Goal: Information Seeking & Learning: Learn about a topic

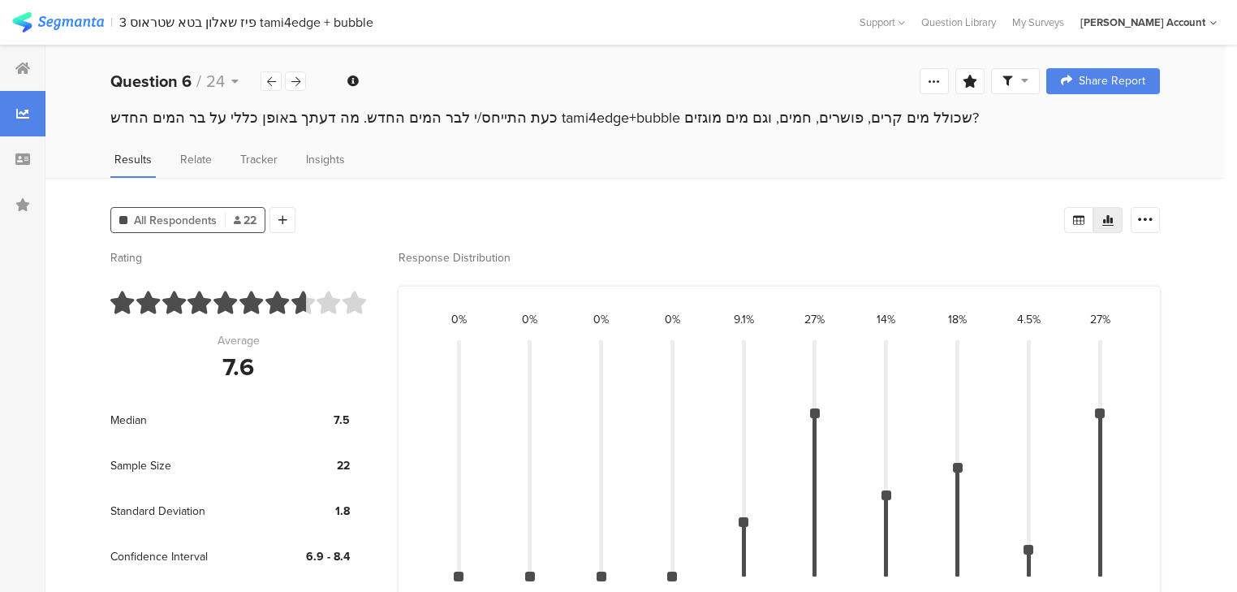
scroll to position [93, 0]
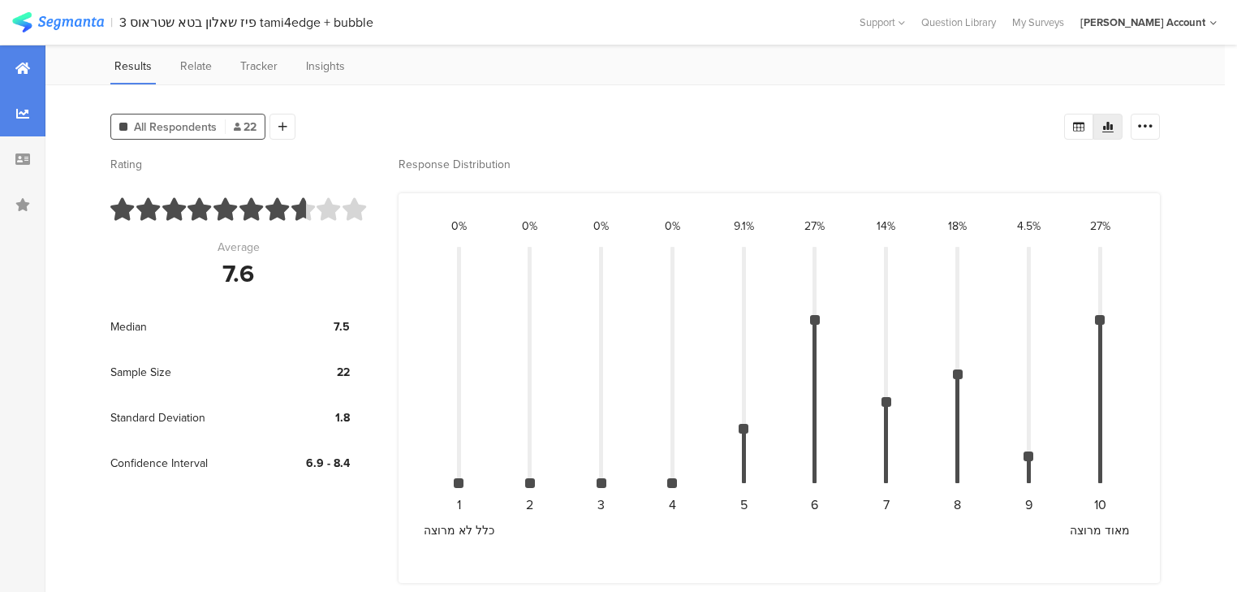
click at [26, 69] on icon at bounding box center [22, 68] width 15 height 13
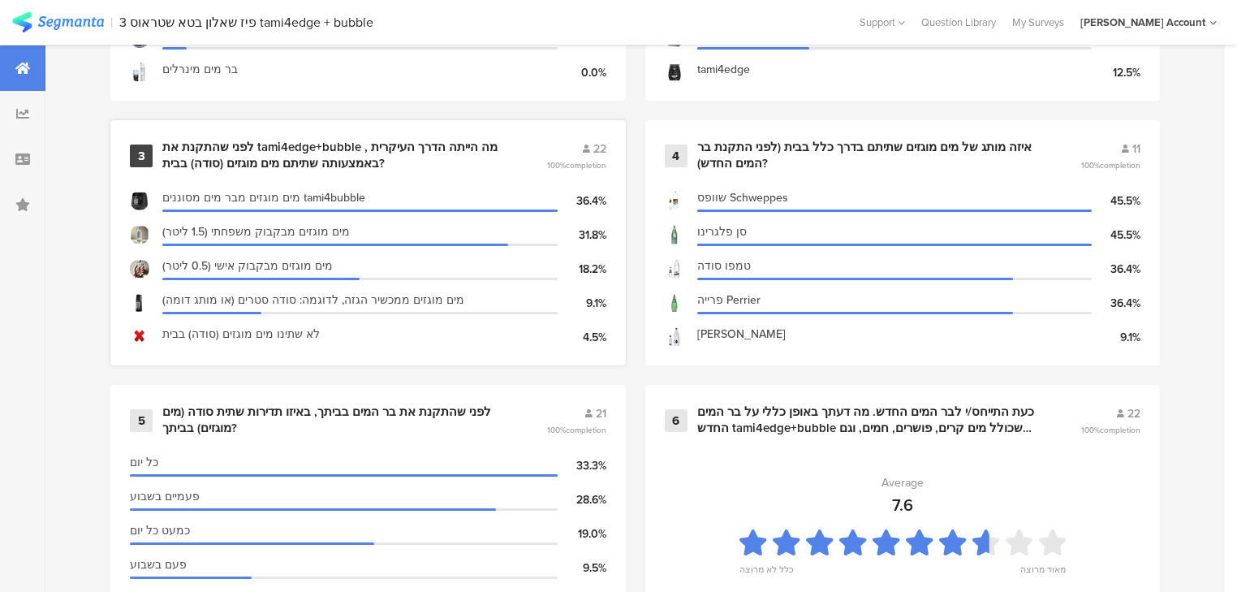
scroll to position [1234, 0]
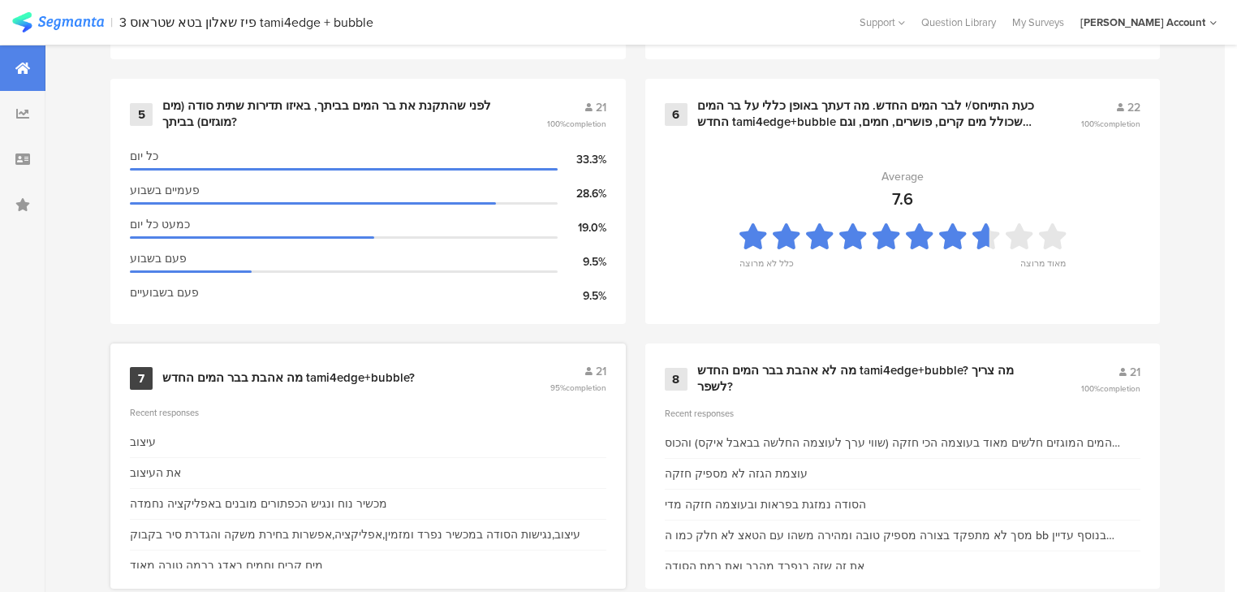
click at [215, 377] on div "מה אהבת בבר המים החדש tami4edge+bubble?" at bounding box center [288, 378] width 252 height 16
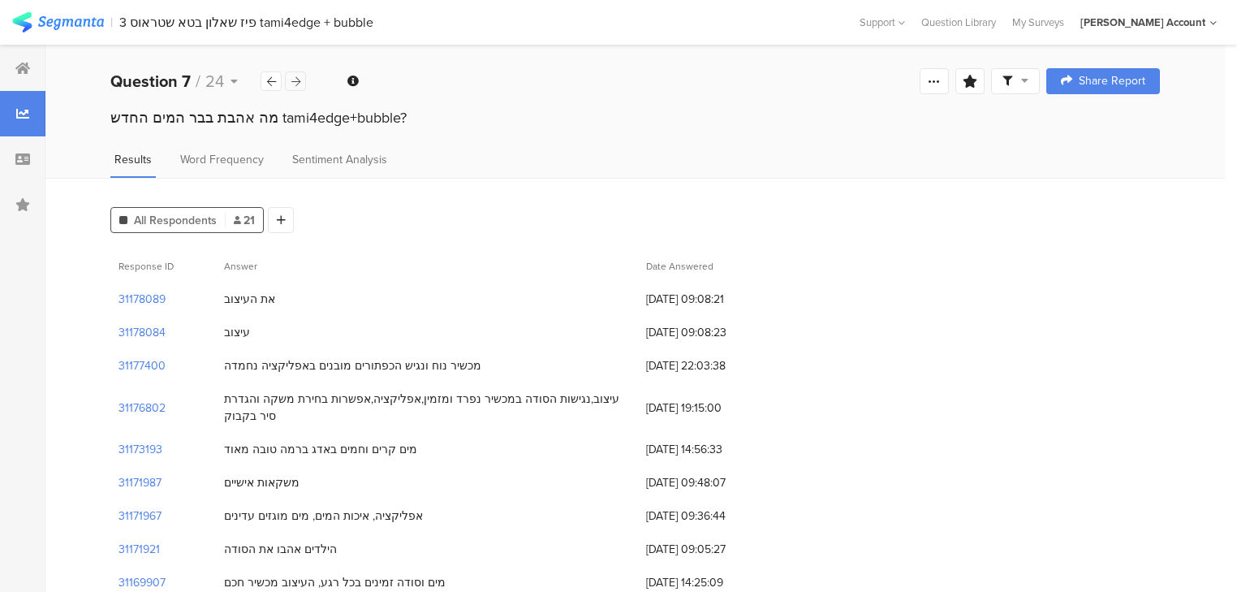
click at [296, 80] on icon at bounding box center [295, 81] width 9 height 11
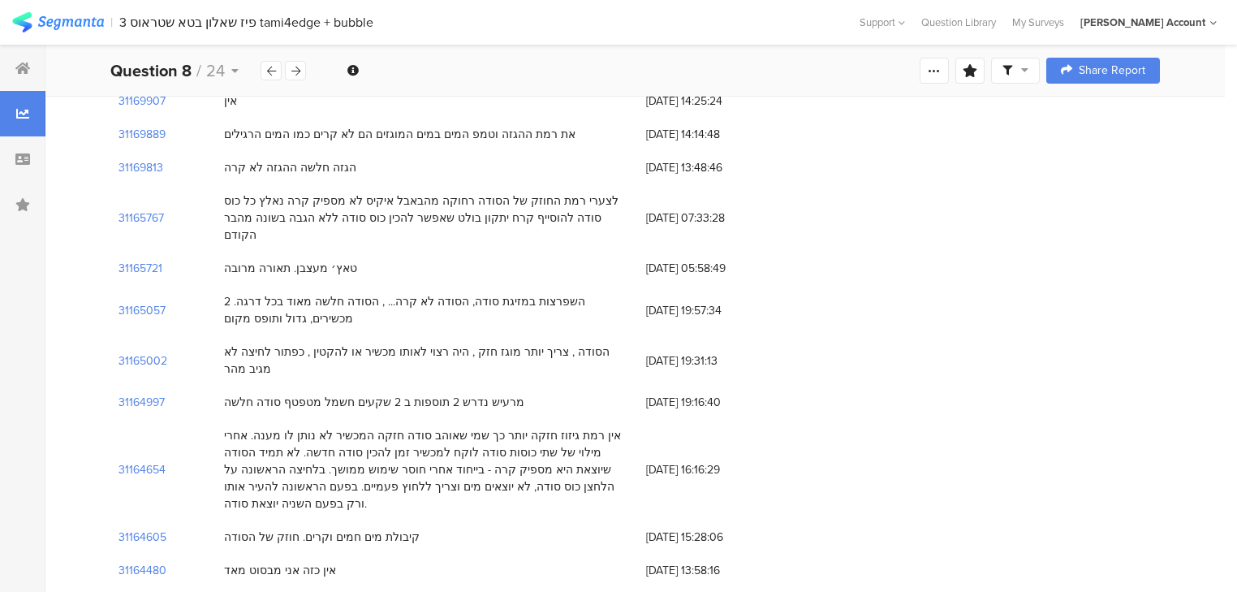
scroll to position [519, 0]
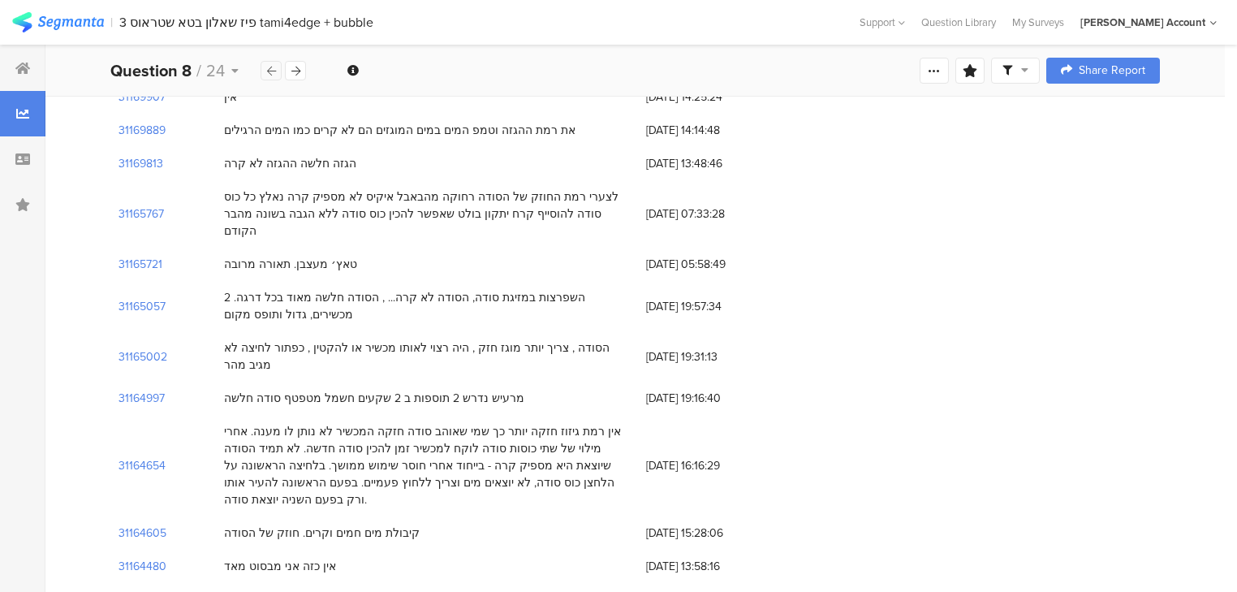
click at [269, 71] on icon at bounding box center [271, 71] width 9 height 11
